Goal: Task Accomplishment & Management: Manage account settings

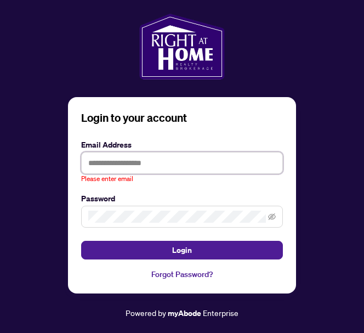
click at [92, 162] on input "text" at bounding box center [182, 163] width 202 height 22
type input "**********"
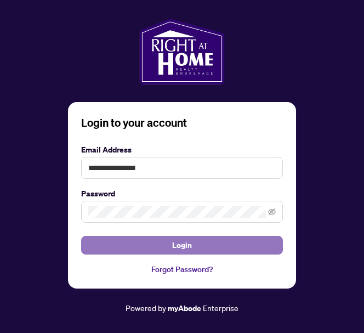
click at [176, 244] on span "Login" at bounding box center [182, 245] width 20 height 18
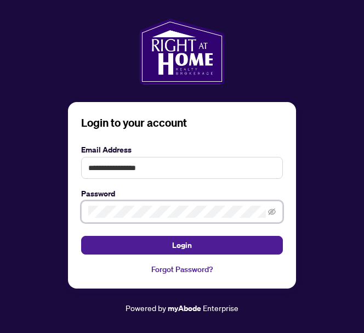
click at [57, 227] on div "**********" at bounding box center [182, 166] width 346 height 295
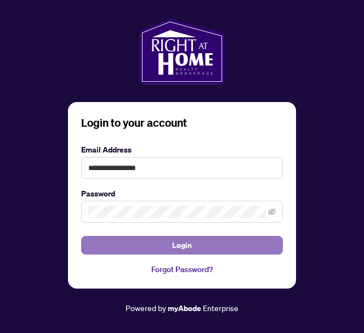
click at [179, 243] on span "Login" at bounding box center [182, 245] width 20 height 18
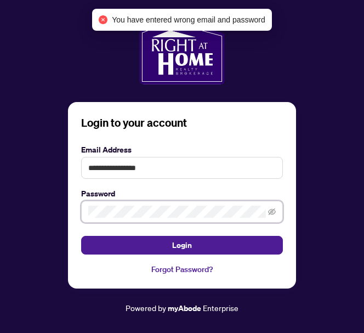
click at [64, 215] on div "**********" at bounding box center [182, 166] width 346 height 295
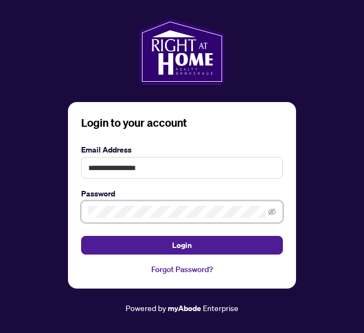
click at [59, 215] on div "**********" at bounding box center [182, 166] width 346 height 295
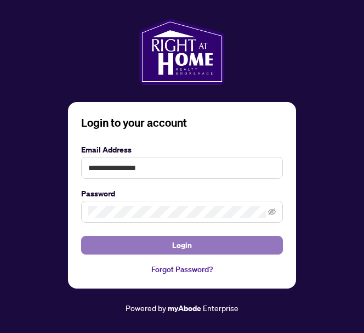
click at [182, 243] on span "Login" at bounding box center [182, 245] width 20 height 18
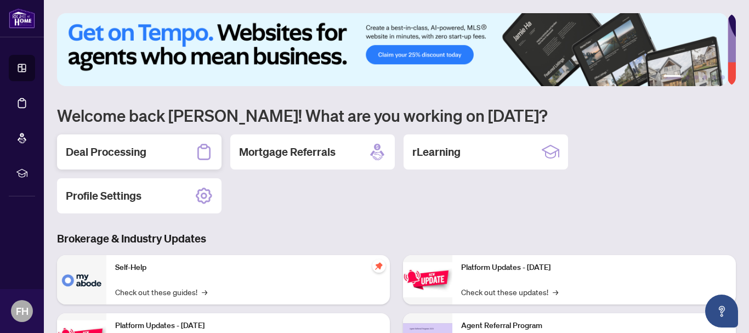
click at [195, 151] on div "Deal Processing" at bounding box center [139, 151] width 164 height 35
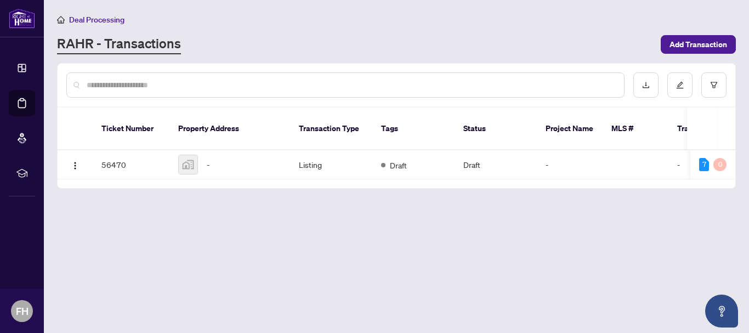
click at [307, 133] on th "Transaction Type" at bounding box center [331, 128] width 82 height 43
click at [299, 150] on td "Listing" at bounding box center [331, 164] width 82 height 29
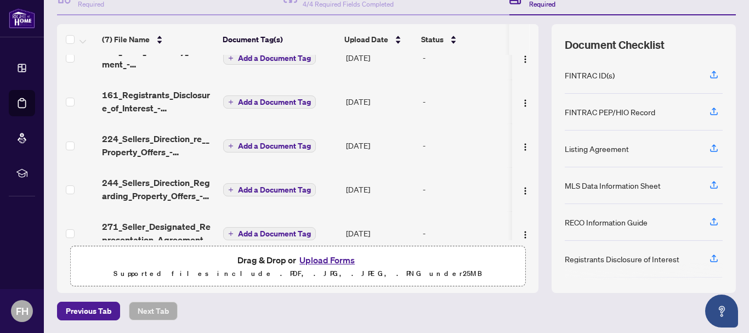
scroll to position [125, 0]
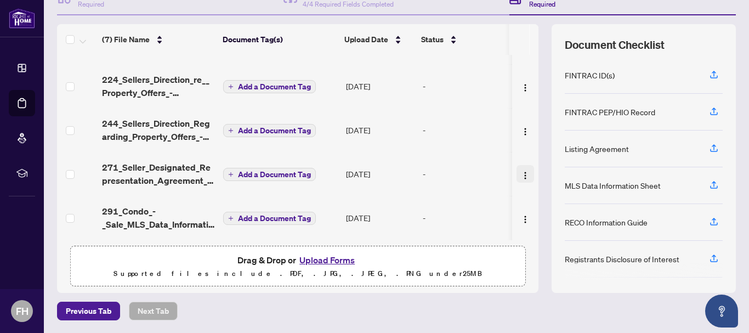
click at [521, 171] on img "button" at bounding box center [525, 175] width 9 height 9
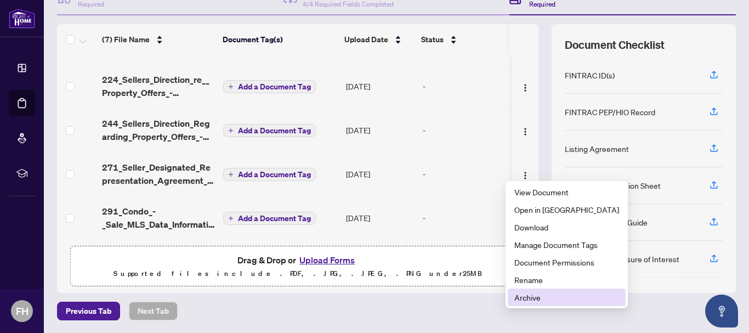
drag, startPoint x: 542, startPoint y: 298, endPoint x: 530, endPoint y: 290, distance: 14.0
click at [530, 290] on li "Archive" at bounding box center [566, 297] width 118 height 18
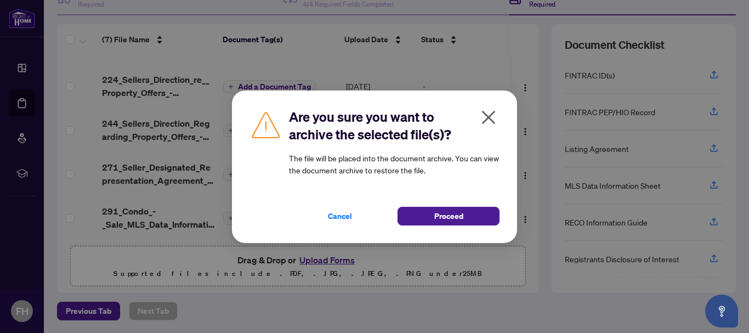
click at [530, 290] on div "Are you sure you want to archive the selected file(s)? The file will be placed …" at bounding box center [374, 166] width 749 height 333
click at [437, 204] on div "Cancel Proceed" at bounding box center [394, 209] width 210 height 32
click at [443, 214] on span "Proceed" at bounding box center [448, 216] width 29 height 18
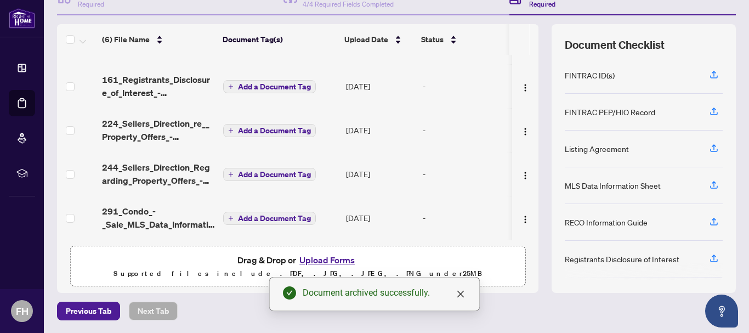
scroll to position [82, 0]
click at [516, 214] on button "button" at bounding box center [525, 218] width 18 height 18
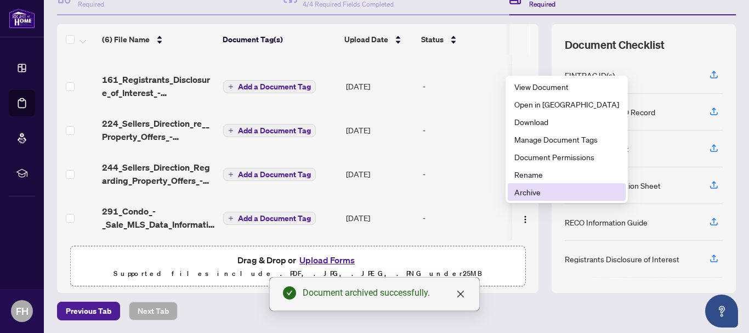
click at [528, 191] on span "Archive" at bounding box center [566, 192] width 105 height 12
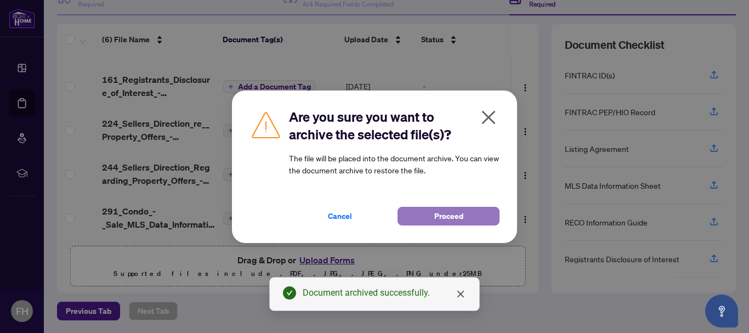
click at [461, 215] on span "Proceed" at bounding box center [448, 216] width 29 height 18
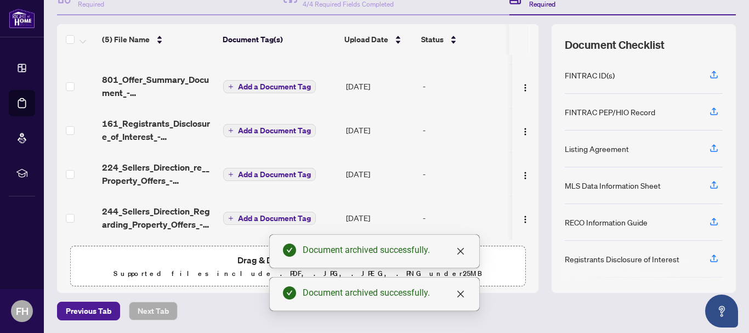
scroll to position [38, 0]
click at [459, 249] on icon "close" at bounding box center [460, 251] width 7 height 7
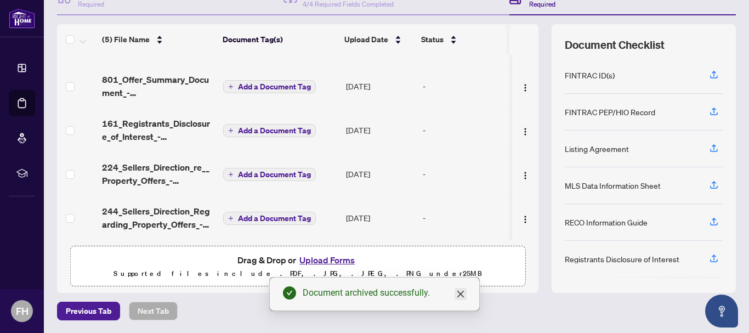
click at [464, 288] on link "Close" at bounding box center [460, 294] width 12 height 12
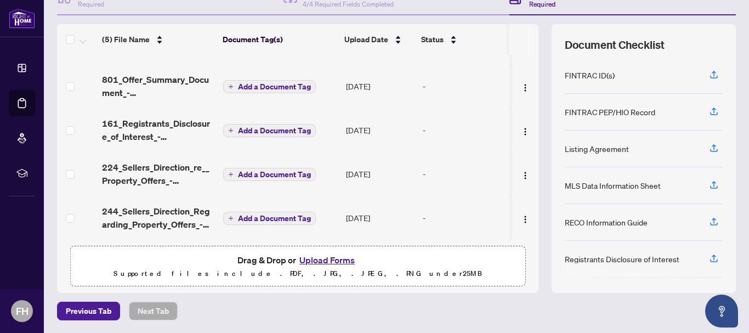
click at [341, 255] on button "Upload Forms" at bounding box center [327, 260] width 62 height 14
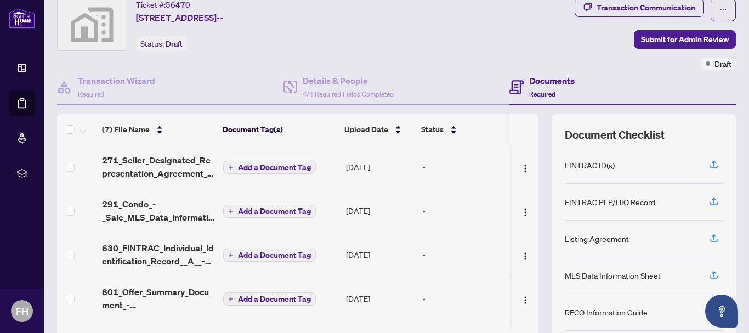
scroll to position [0, 0]
